Goal: Navigation & Orientation: Find specific page/section

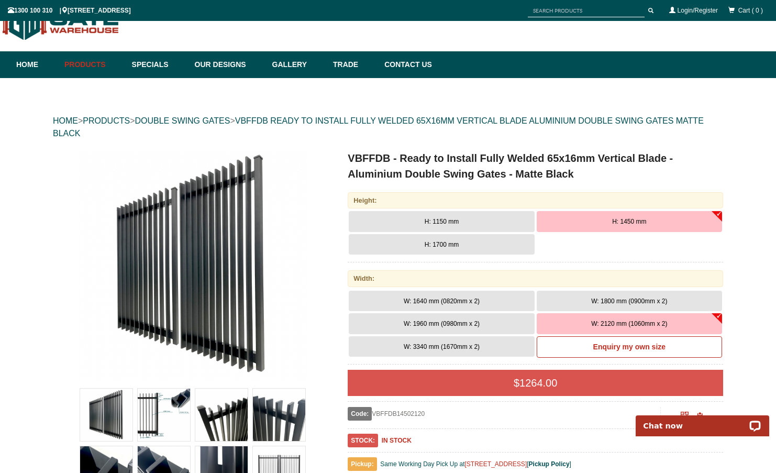
scroll to position [30, 0]
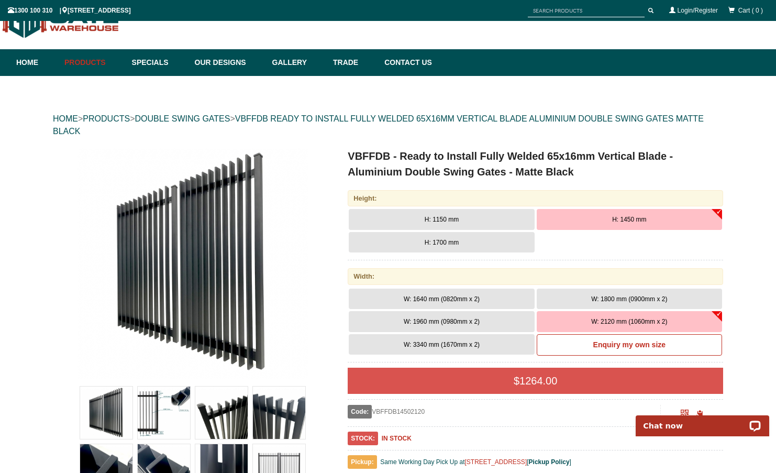
click at [444, 221] on span "H: 1150 mm" at bounding box center [442, 219] width 34 height 7
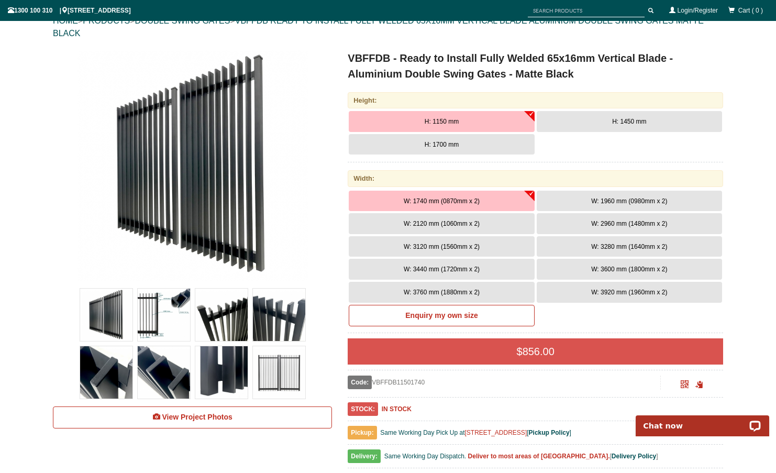
scroll to position [207, 0]
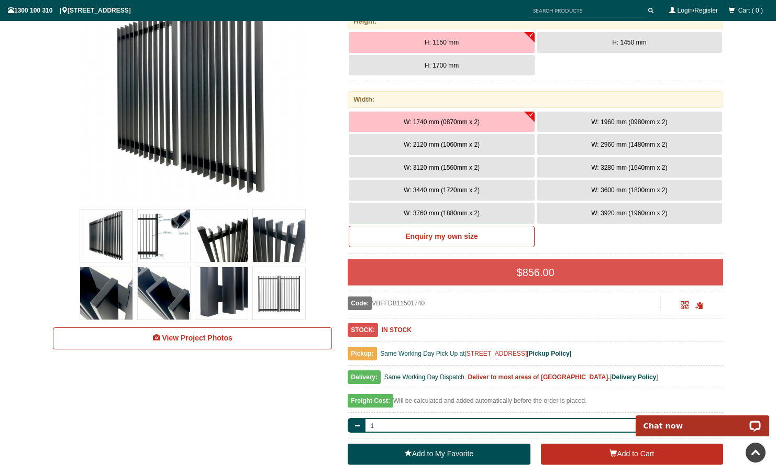
click at [641, 186] on span "W: 3600 mm (1800mm x 2)" at bounding box center [629, 189] width 76 height 7
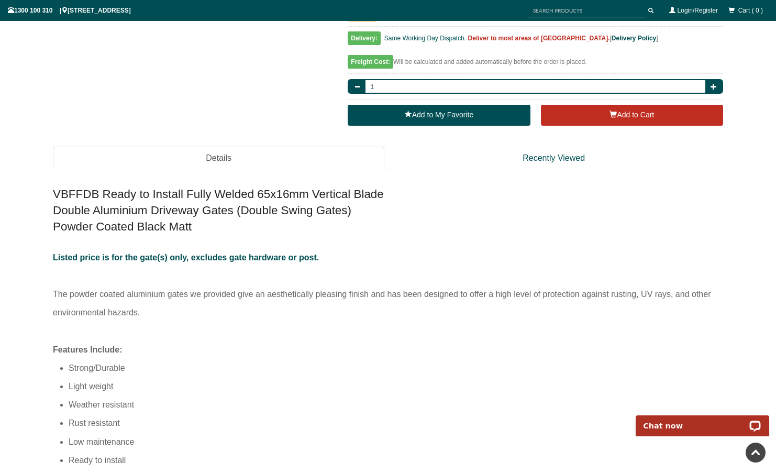
scroll to position [0, 0]
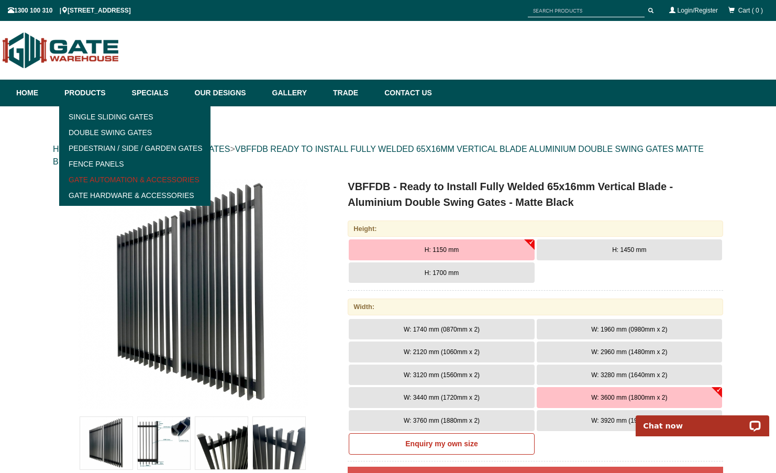
click at [120, 179] on link "Gate Automation & Accessories" at bounding box center [134, 180] width 145 height 16
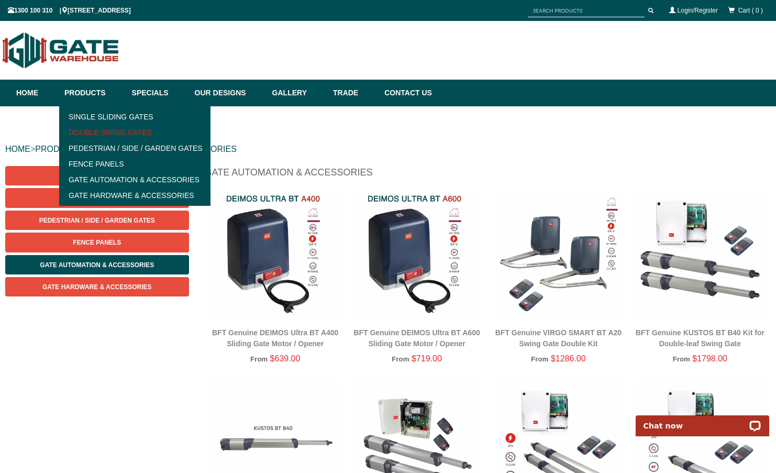
click at [98, 135] on link "Double Swing Gates" at bounding box center [134, 133] width 145 height 16
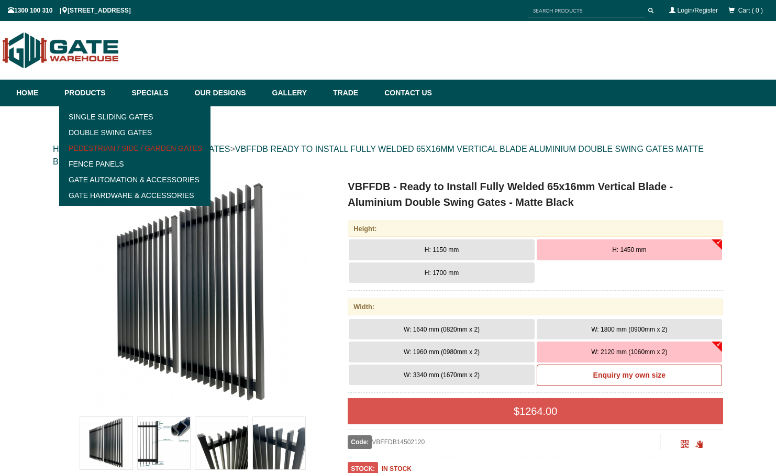
click at [98, 149] on link "Pedestrian / Side / Garden Gates" at bounding box center [134, 148] width 145 height 16
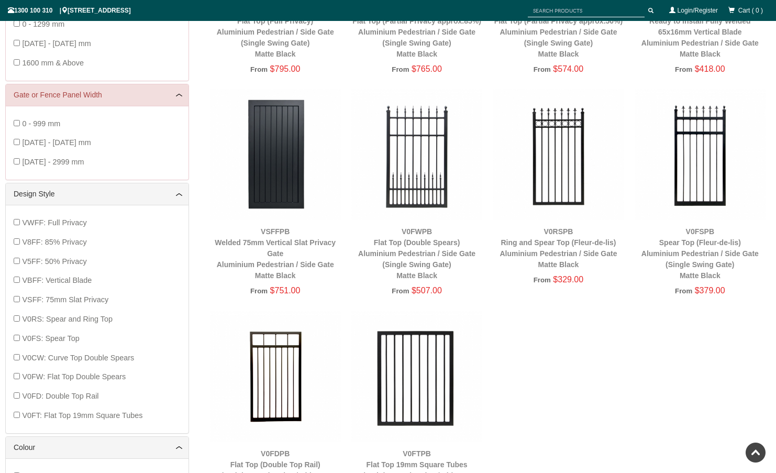
scroll to position [243, 0]
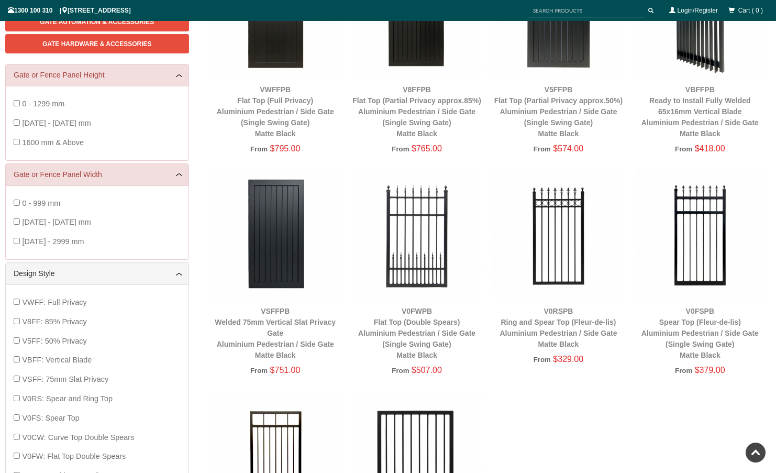
click at [700, 46] on img at bounding box center [700, 12] width 131 height 131
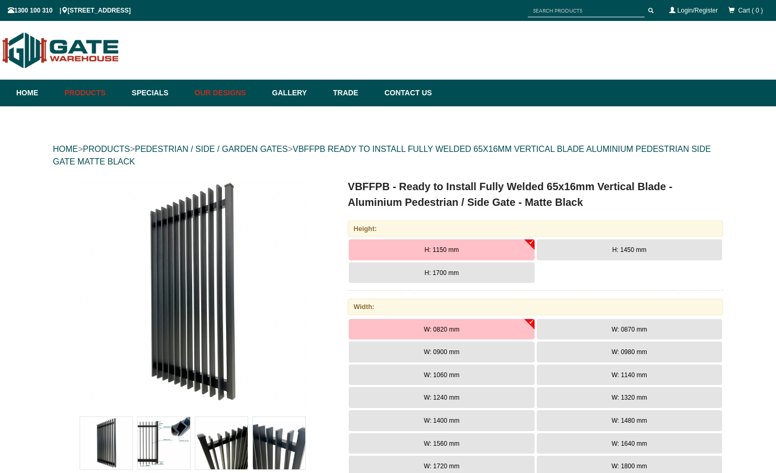
click at [219, 89] on link "Our Designs" at bounding box center [229, 93] width 78 height 27
